Goal: Task Accomplishment & Management: Manage account settings

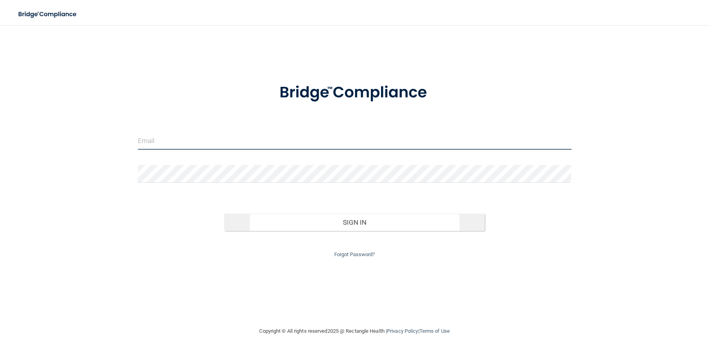
type input "[EMAIL_ADDRESS][DOMAIN_NAME]"
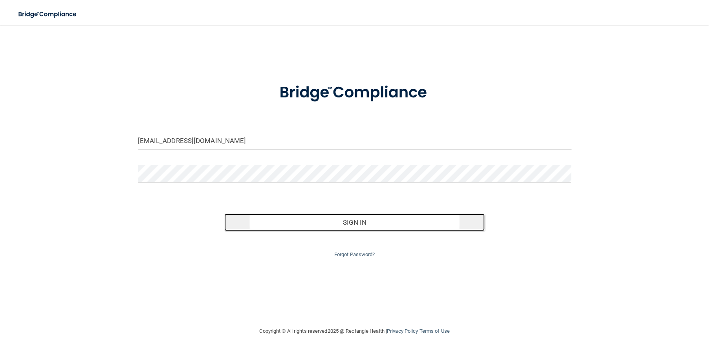
click at [345, 222] on button "Sign In" at bounding box center [354, 222] width 260 height 17
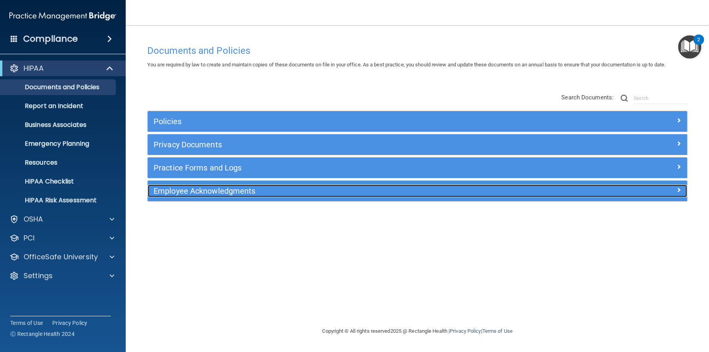
click at [190, 188] on h5 "Employee Acknowledgments" at bounding box center [350, 191] width 393 height 9
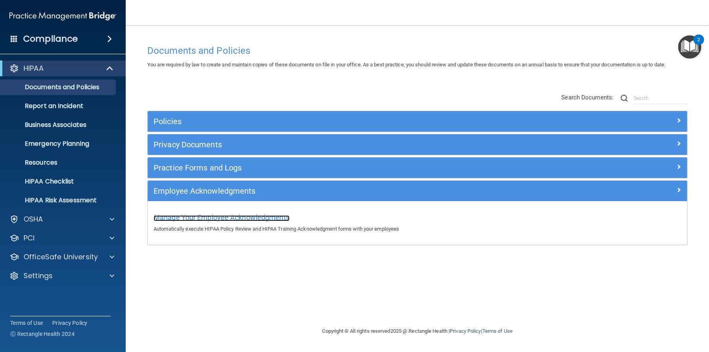
click at [233, 216] on span "Manage Your Employee Acknowledgments" at bounding box center [222, 217] width 136 height 8
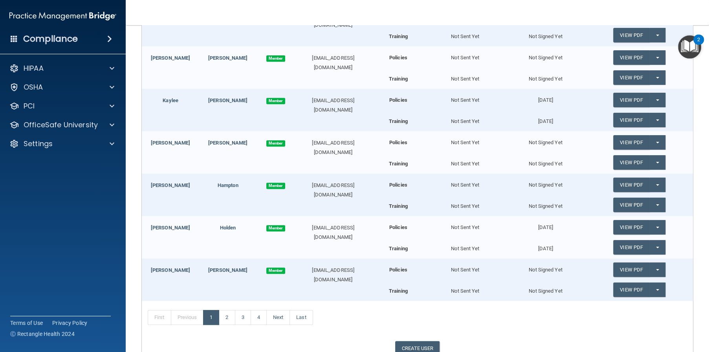
scroll to position [339, 0]
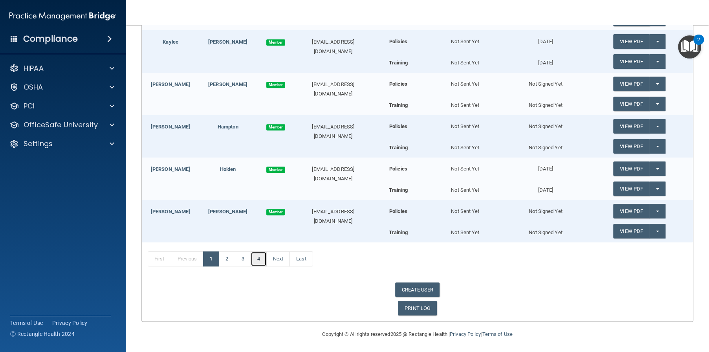
click at [257, 260] on link "4" at bounding box center [259, 258] width 16 height 15
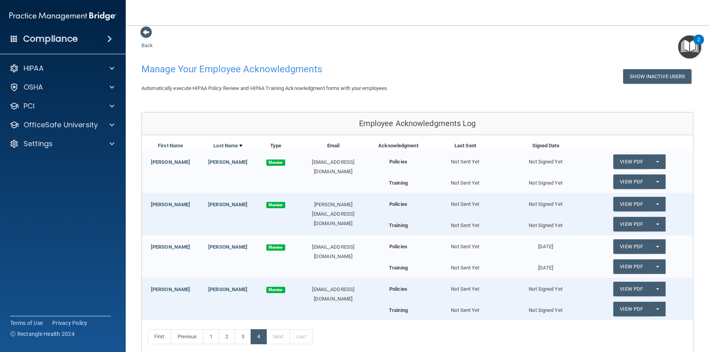
scroll to position [6, 0]
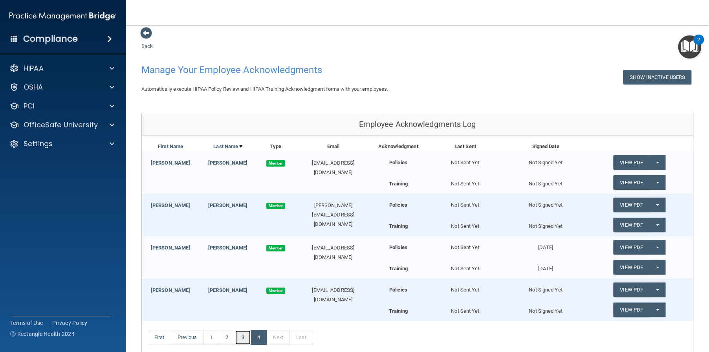
click at [239, 339] on link "3" at bounding box center [243, 337] width 16 height 15
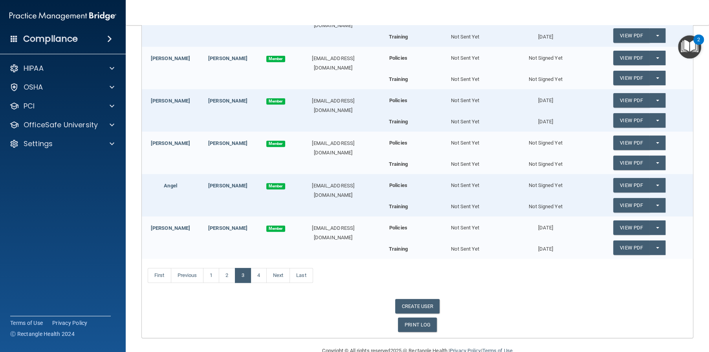
scroll to position [281, 0]
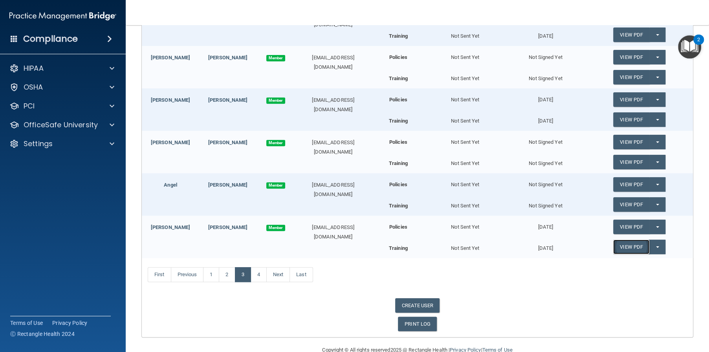
click at [624, 247] on link "View PDF" at bounding box center [631, 247] width 36 height 15
click at [649, 222] on button "Split button!" at bounding box center [657, 227] width 16 height 15
click at [653, 228] on button "Split button!" at bounding box center [657, 227] width 16 height 15
click at [274, 226] on span "Member" at bounding box center [275, 228] width 19 height 6
drag, startPoint x: 274, startPoint y: 226, endPoint x: 338, endPoint y: 222, distance: 64.5
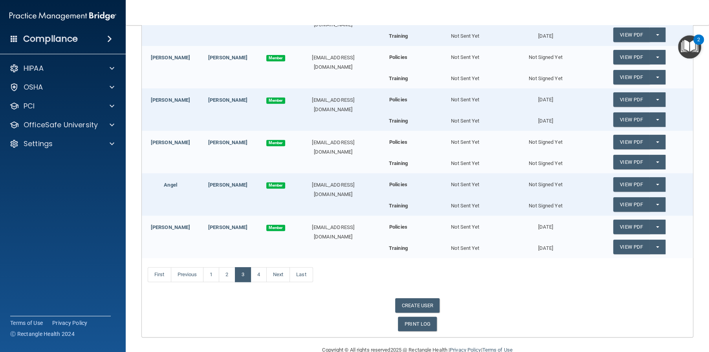
click at [338, 223] on div "[EMAIL_ADDRESS][DOMAIN_NAME]" at bounding box center [333, 232] width 77 height 19
click at [640, 220] on link "View PDF" at bounding box center [631, 227] width 36 height 15
click at [650, 224] on button "Split button!" at bounding box center [657, 227] width 16 height 15
click at [625, 225] on link "View PDF" at bounding box center [631, 227] width 36 height 15
click at [631, 246] on link "View PDF" at bounding box center [631, 247] width 36 height 15
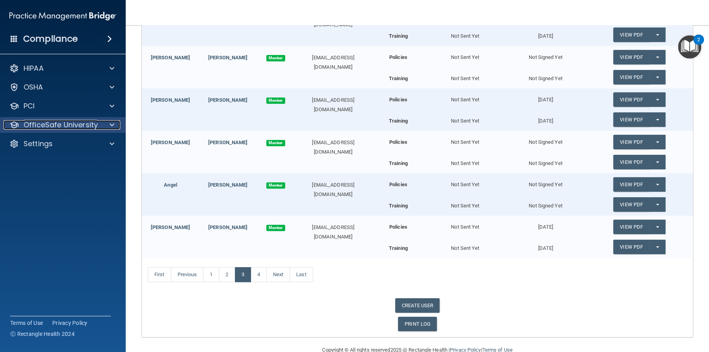
click at [93, 128] on p "OfficeSafe University" at bounding box center [61, 124] width 74 height 9
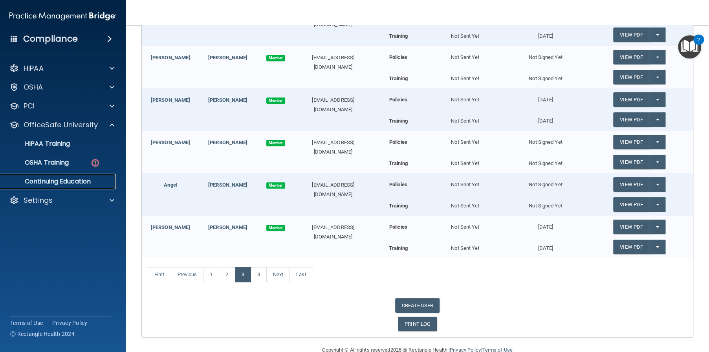
click at [91, 183] on p "Continuing Education" at bounding box center [58, 182] width 107 height 8
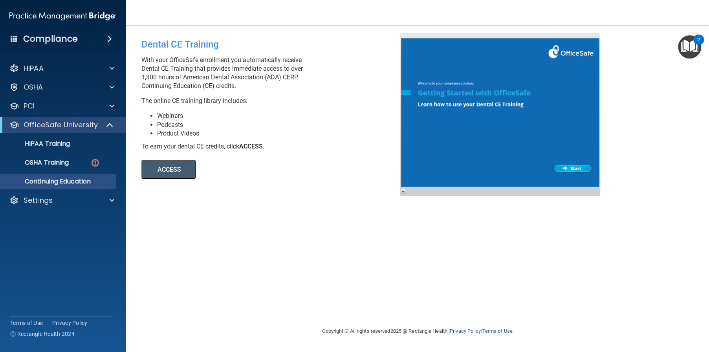
click at [180, 171] on button "ACCESS" at bounding box center [168, 169] width 54 height 19
click at [166, 174] on button "ACCESS" at bounding box center [168, 169] width 54 height 19
click at [53, 196] on div "Settings" at bounding box center [52, 200] width 97 height 9
click at [50, 239] on p "My Users" at bounding box center [58, 238] width 107 height 8
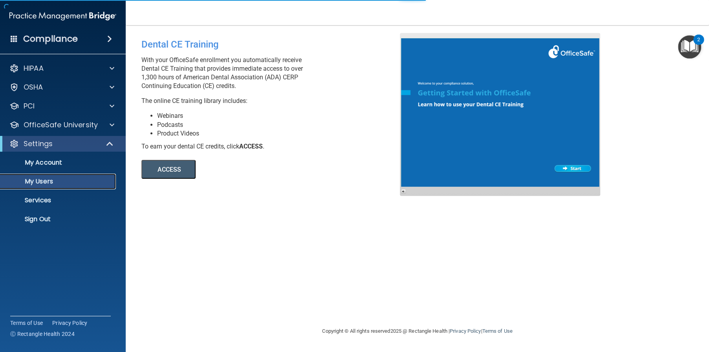
select select "20"
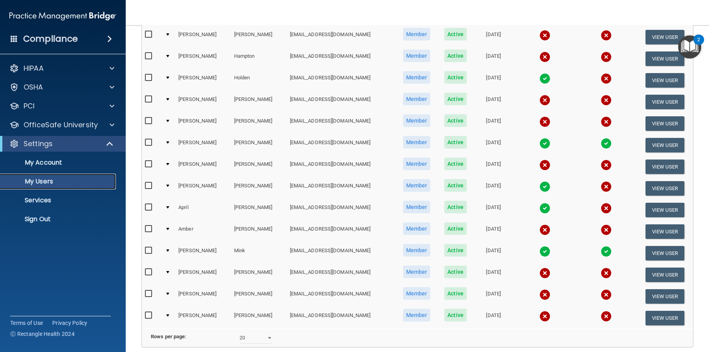
scroll to position [296, 0]
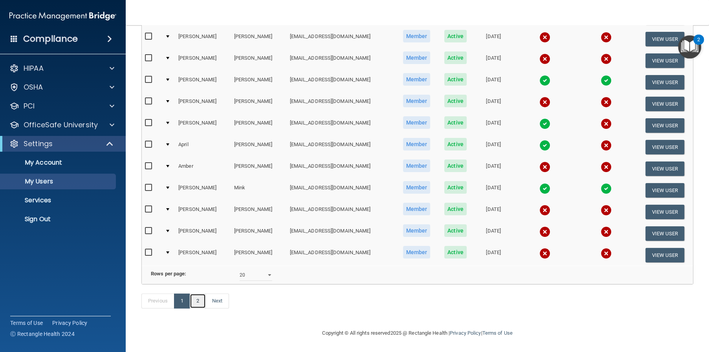
click at [200, 301] on link "2" at bounding box center [198, 300] width 16 height 15
select select "20"
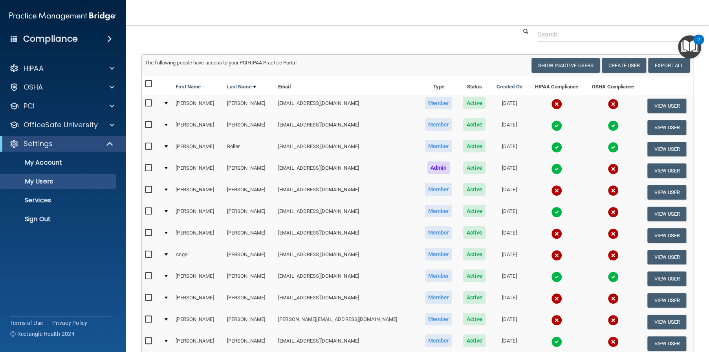
scroll to position [39, 0]
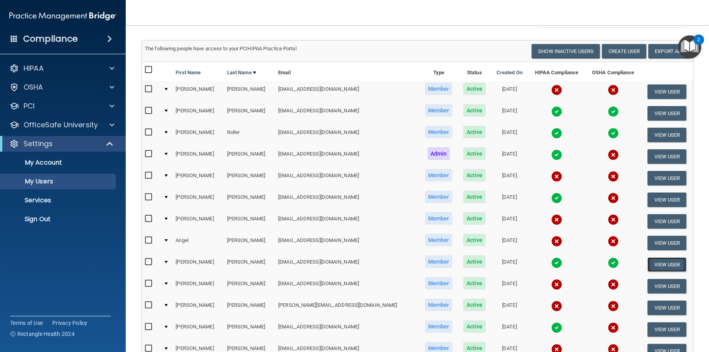
click at [663, 265] on button "View User" at bounding box center [666, 264] width 39 height 15
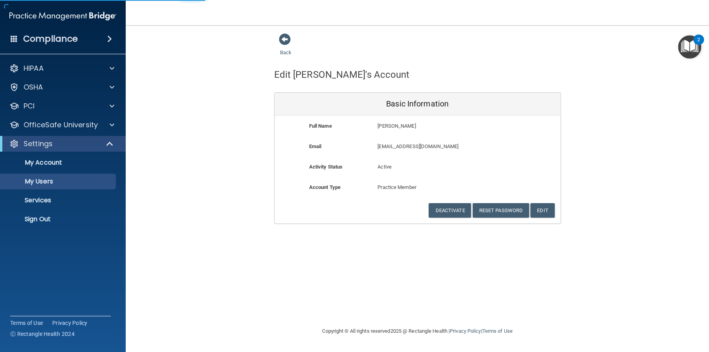
select select "20"
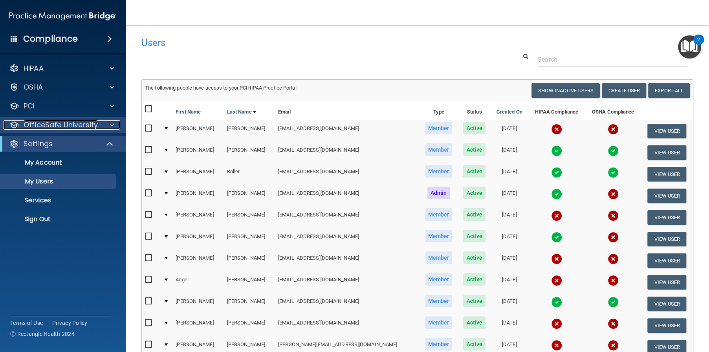
click at [61, 125] on p "OfficeSafe University" at bounding box center [61, 124] width 74 height 9
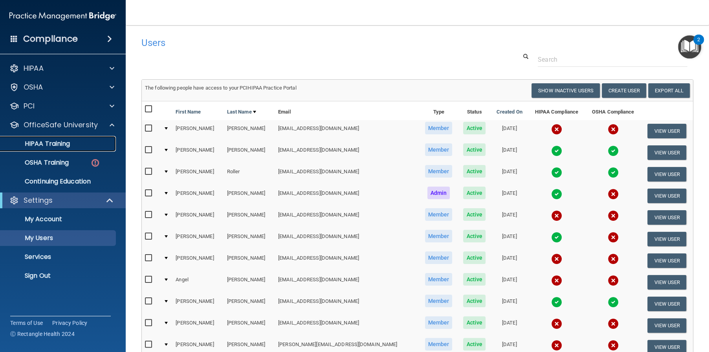
click at [68, 145] on p "HIPAA Training" at bounding box center [37, 144] width 65 height 8
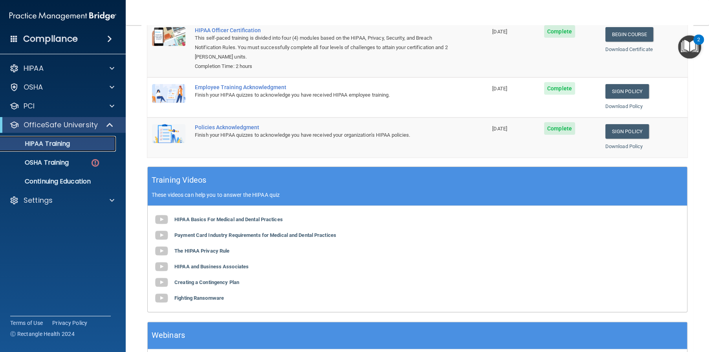
scroll to position [157, 0]
